Goal: Register for event/course

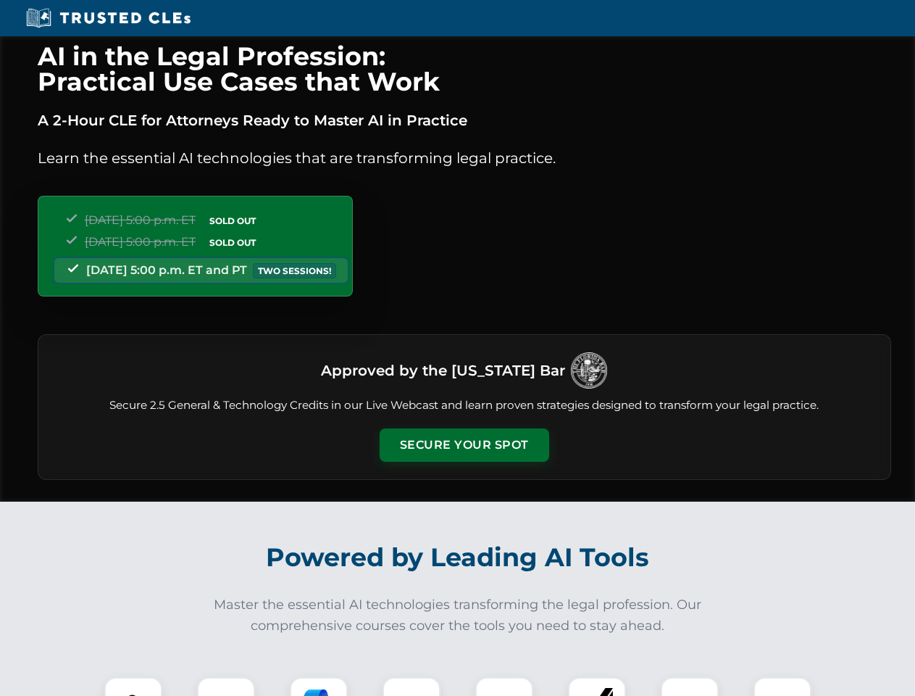
click at [464, 445] on button "Secure Your Spot" at bounding box center [465, 444] width 170 height 33
click at [133, 686] on img at bounding box center [133, 706] width 42 height 42
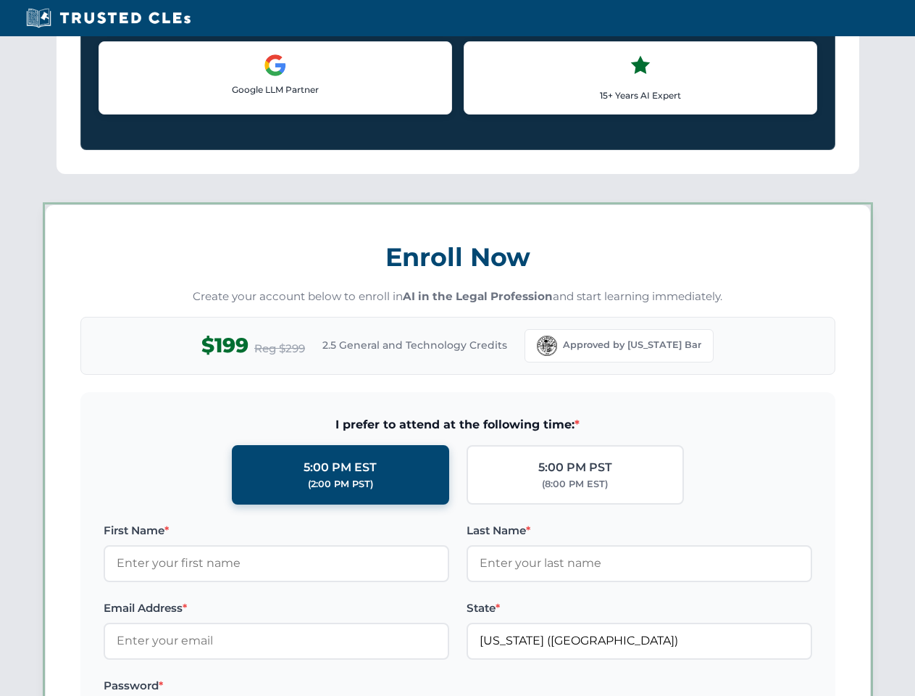
click at [319, 686] on label "Password *" at bounding box center [277, 685] width 346 height 17
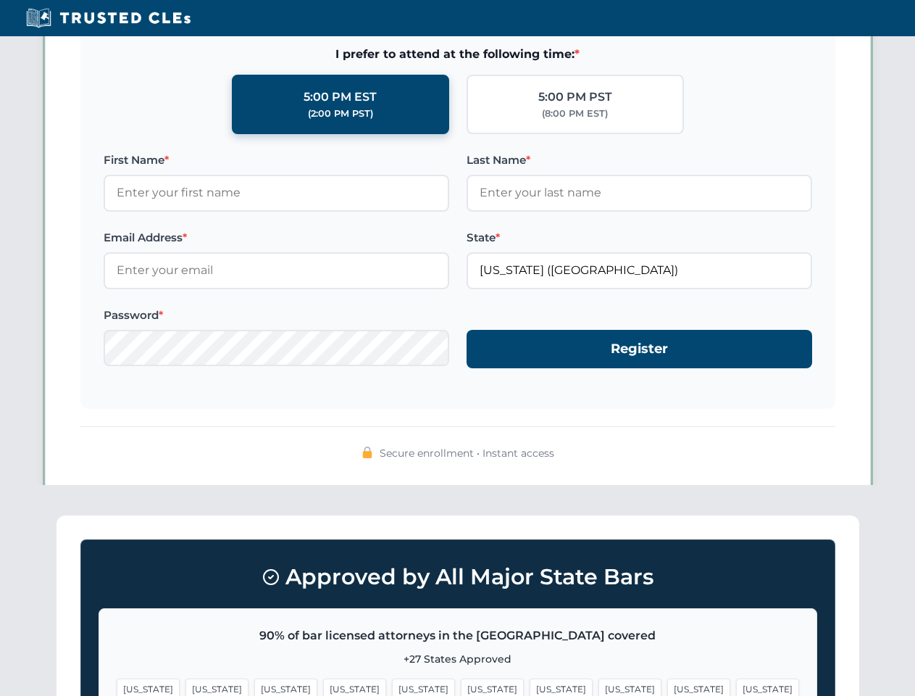
click at [667, 686] on span "[US_STATE]" at bounding box center [698, 688] width 63 height 21
